Goal: Information Seeking & Learning: Understand process/instructions

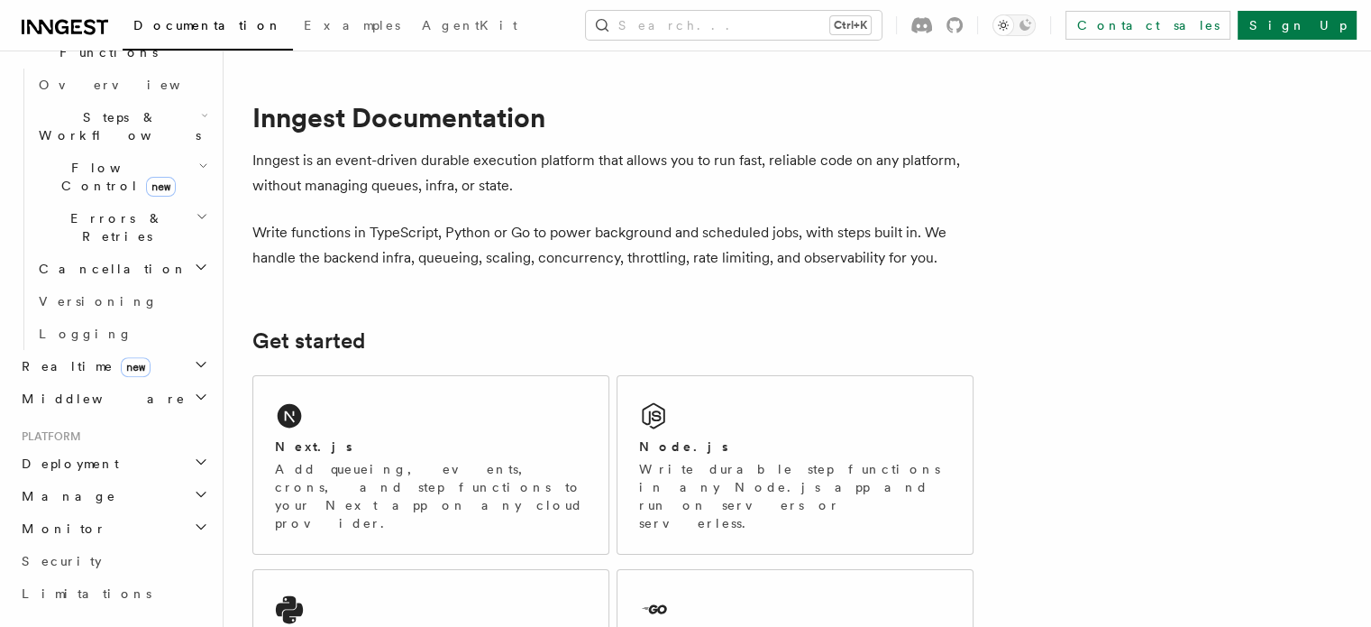
scroll to position [566, 0]
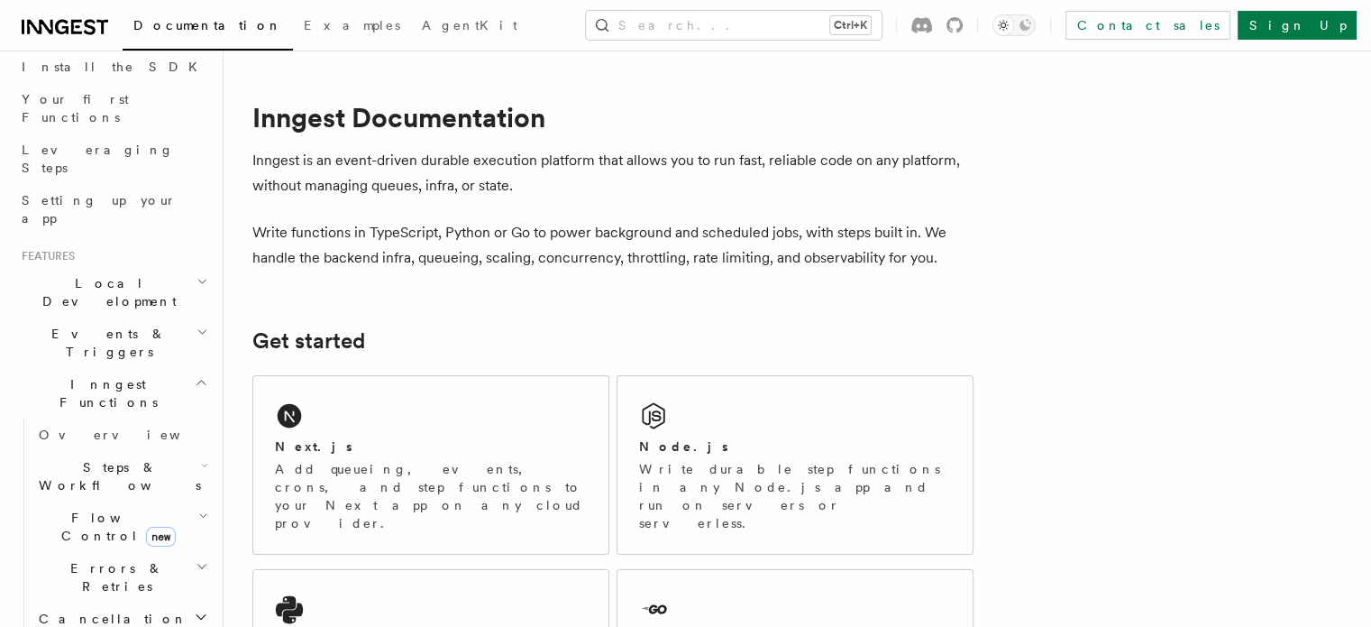
scroll to position [209, 0]
click at [201, 458] on icon "button" at bounding box center [204, 465] width 7 height 14
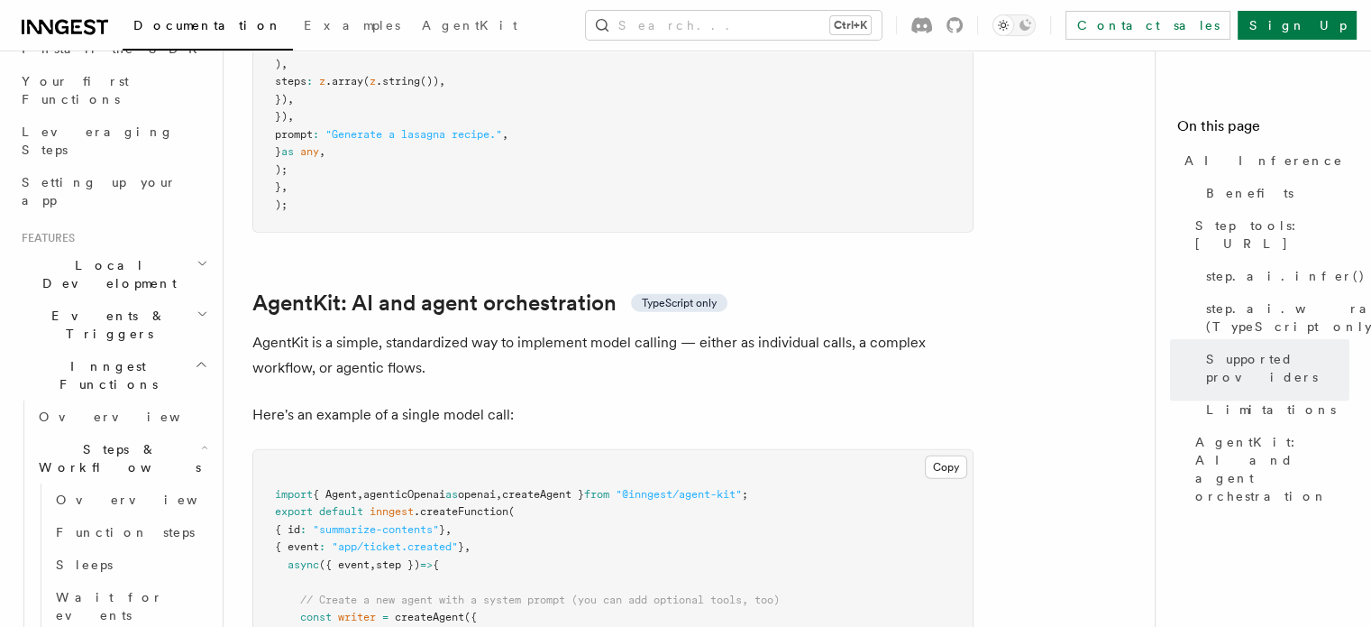
scroll to position [5270, 0]
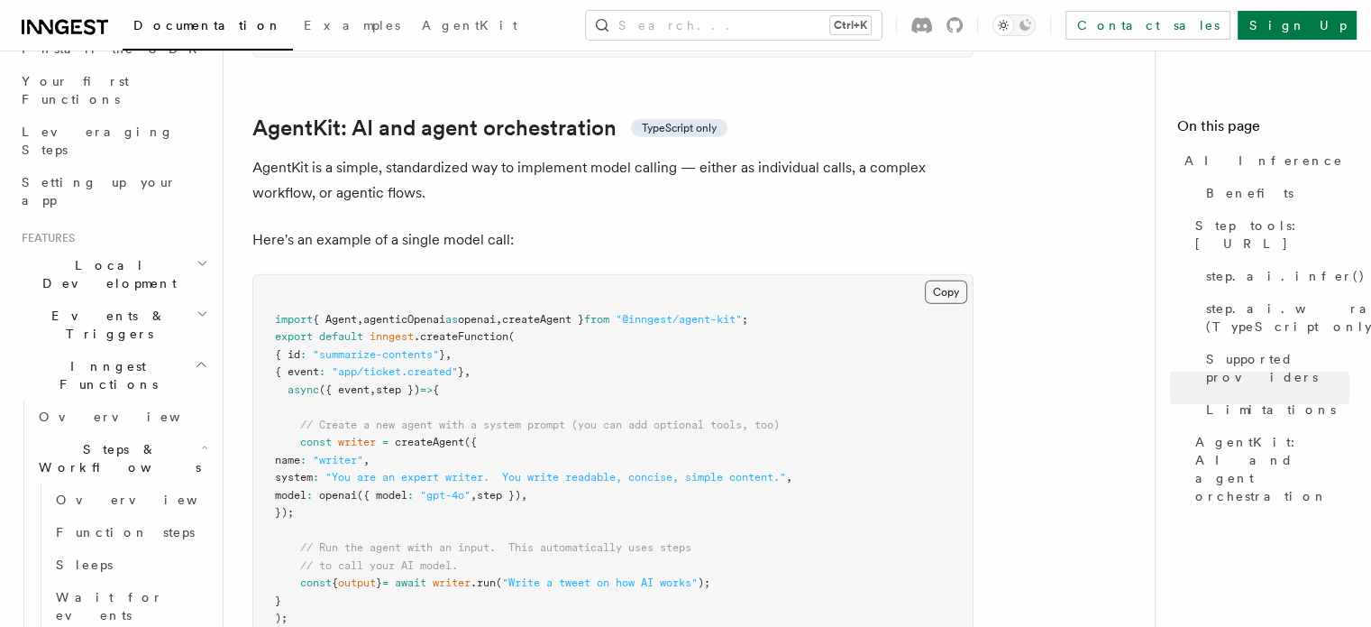
click at [964, 280] on button "Copy Copied" at bounding box center [946, 291] width 42 height 23
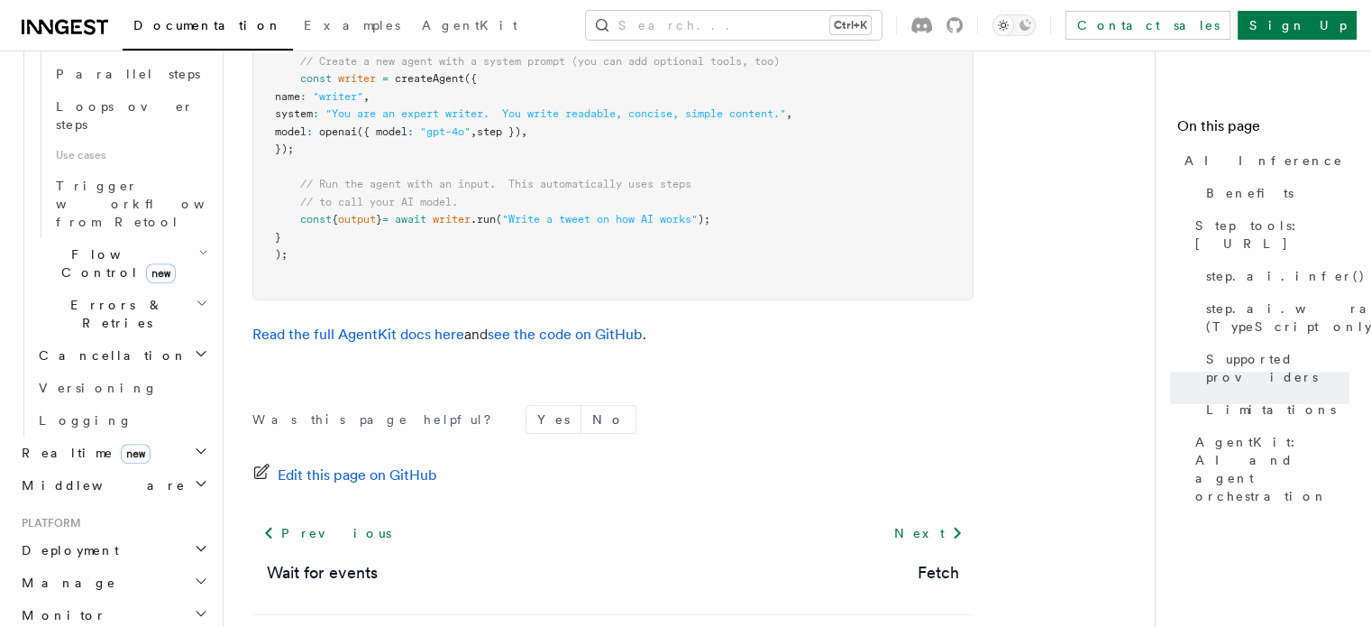
scroll to position [1064, 0]
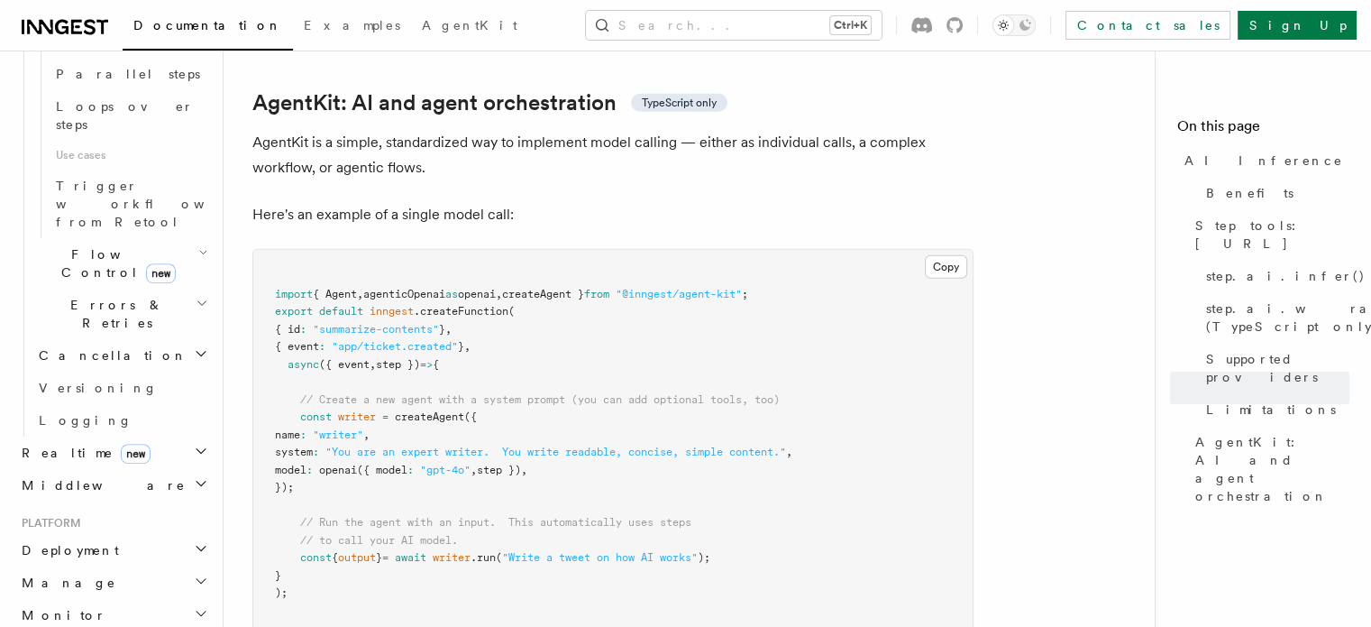
scroll to position [5294, 0]
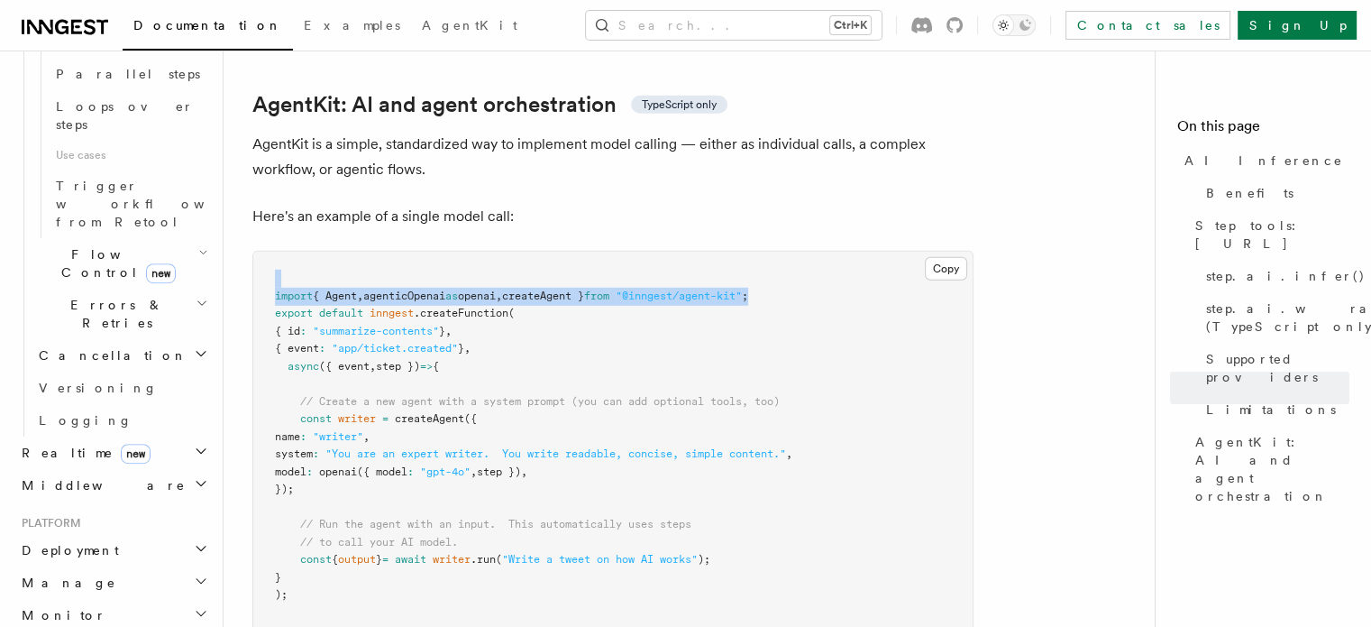
drag, startPoint x: 824, startPoint y: 205, endPoint x: 830, endPoint y: 221, distance: 17.4
click at [830, 252] on pre "import { Agent , agenticOpenai as openai , createAgent } from "@inngest/agent-k…" at bounding box center [612, 446] width 719 height 388
copy code "import { Agent , agenticOpenai as openai , createAgent } from "@inngest/agent-k…"
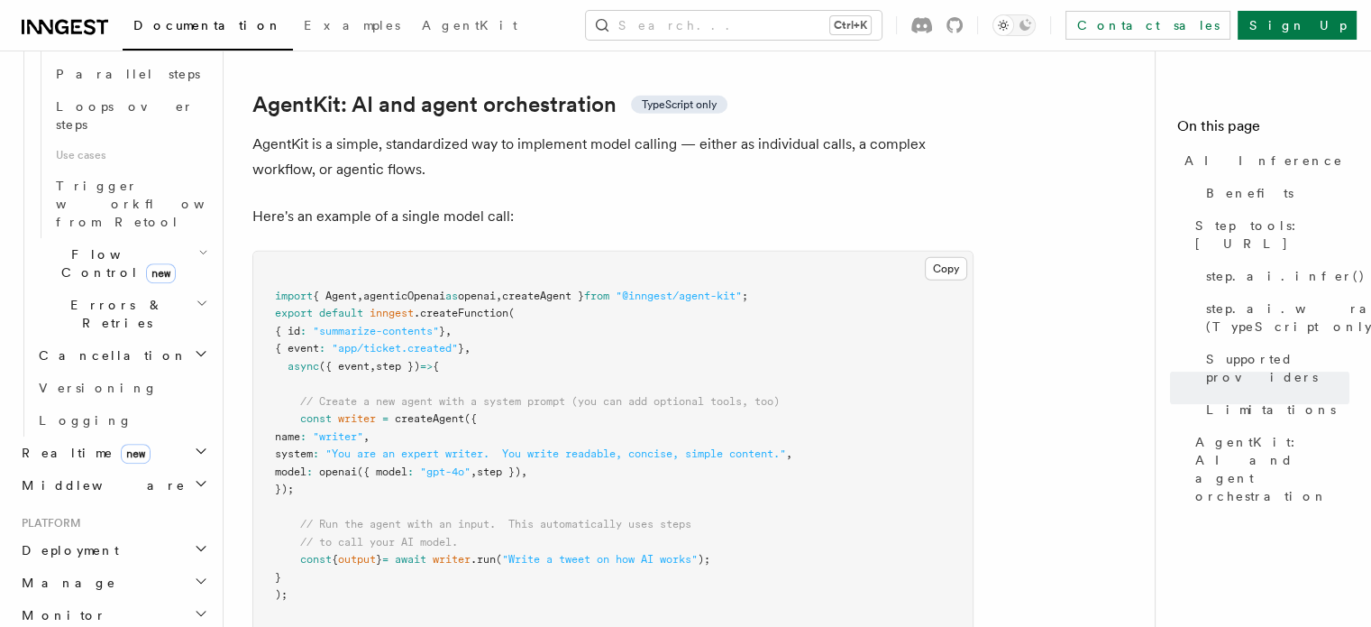
click at [495, 447] on span ""You are an expert writer. You write readable, concise, simple content."" at bounding box center [555, 453] width 461 height 13
drag, startPoint x: 296, startPoint y: 343, endPoint x: 335, endPoint y: 399, distance: 69.3
click at [335, 399] on code "import { Agent , agenticOpenai as openai , createAgent } from "@inngest/agent-k…" at bounding box center [533, 445] width 517 height 312
drag, startPoint x: 339, startPoint y: 407, endPoint x: 297, endPoint y: 345, distance: 74.5
click at [297, 345] on pre "import { Agent , agenticOpenai as openai , createAgent } from "@inngest/agent-k…" at bounding box center [612, 446] width 719 height 388
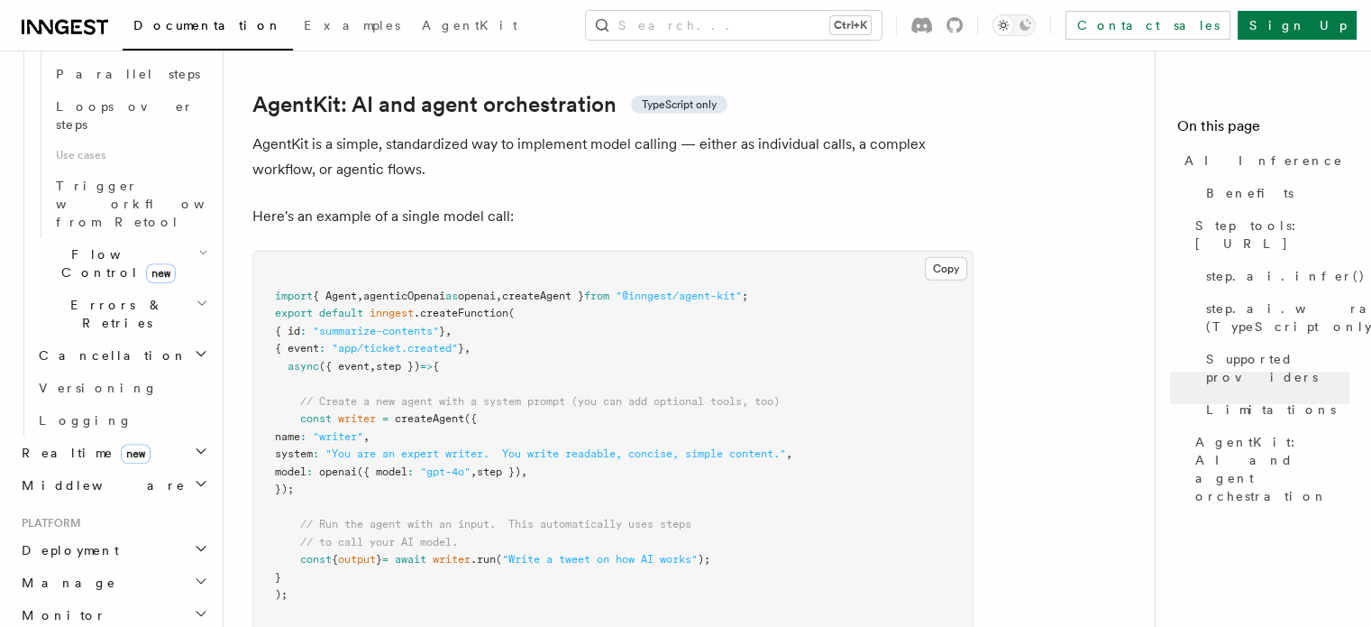
copy code "const writer = createAgent ({ name : "writer" , system : "You are an expert wri…"
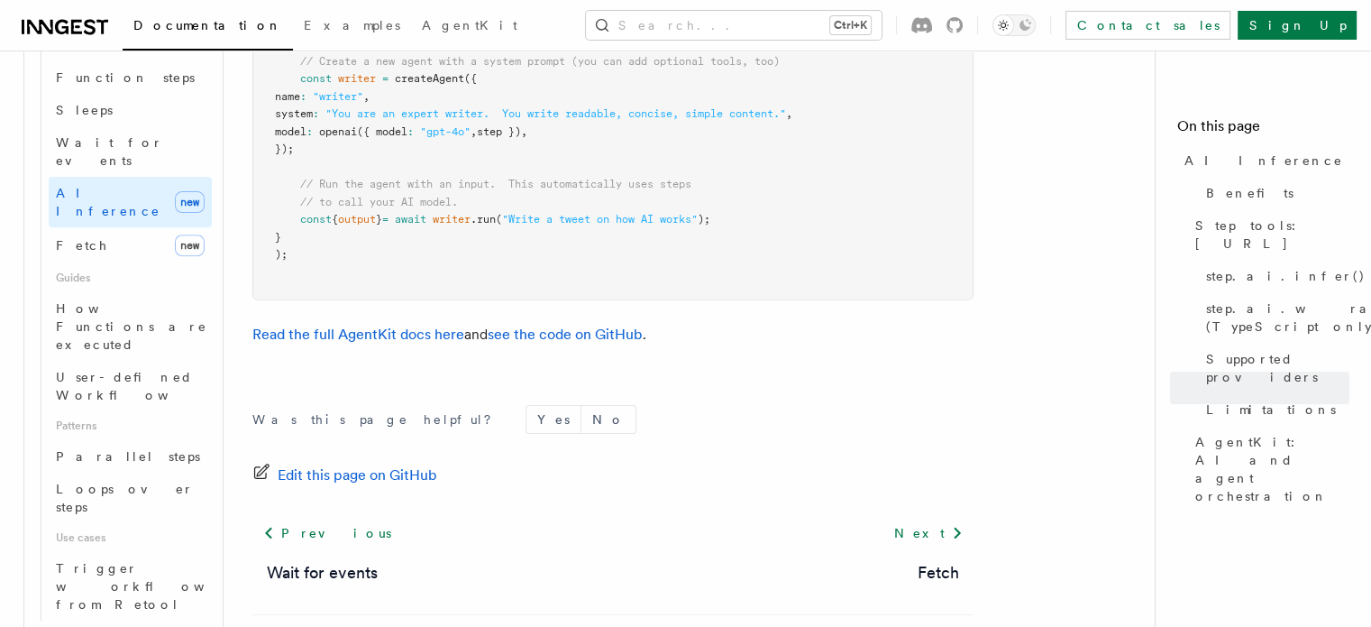
scroll to position [681, 0]
